Goal: Contribute content

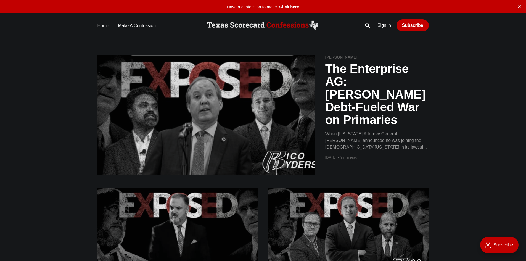
click at [105, 26] on link "Home" at bounding box center [103, 25] width 12 height 7
click at [132, 25] on link "Make A Confession" at bounding box center [137, 25] width 38 height 7
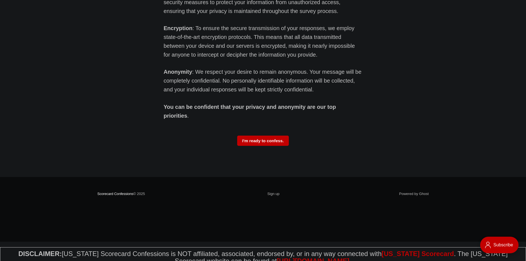
scroll to position [318, 0]
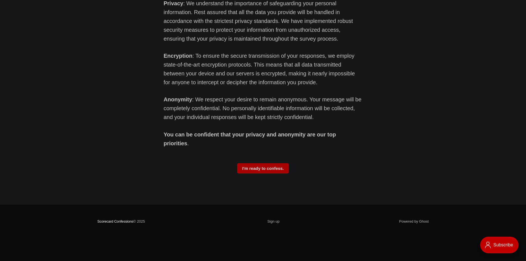
click at [252, 163] on link "I'm ready to confess." at bounding box center [263, 168] width 52 height 10
